Goal: Transaction & Acquisition: Subscribe to service/newsletter

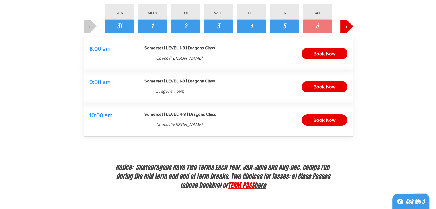
scroll to position [92, 0]
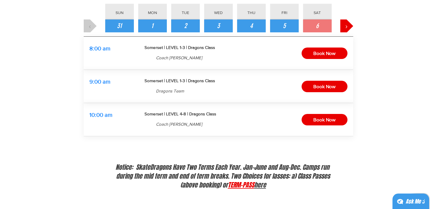
click at [185, 80] on span "Somerset | LEVEL 1-3 | Dragons Class" at bounding box center [179, 80] width 70 height 5
click at [325, 85] on span "Book Now" at bounding box center [324, 86] width 22 height 9
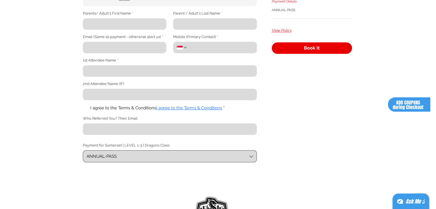
scroll to position [143, 0]
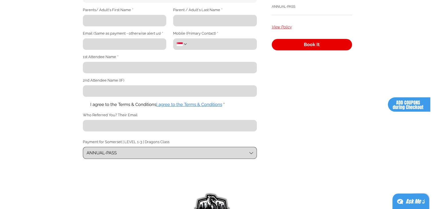
click at [230, 151] on button "ANNUAL-PASS" at bounding box center [170, 153] width 174 height 12
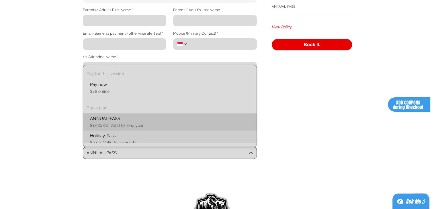
scroll to position [22, 0]
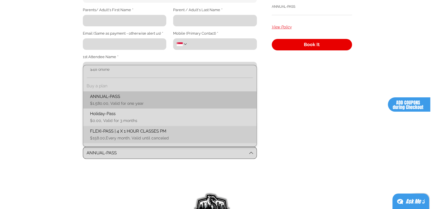
click at [184, 141] on span "$158.00,Every month, Valid until canceled" at bounding box center [169, 138] width 166 height 6
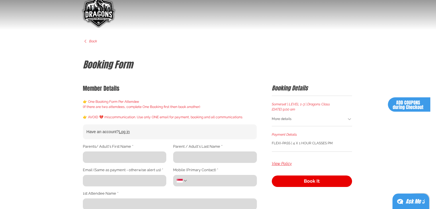
scroll to position [0, 0]
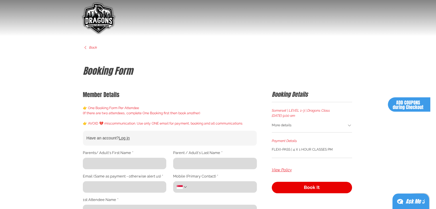
click at [46, 102] on div "main content" at bounding box center [218, 212] width 436 height 424
